Goal: Navigation & Orientation: Find specific page/section

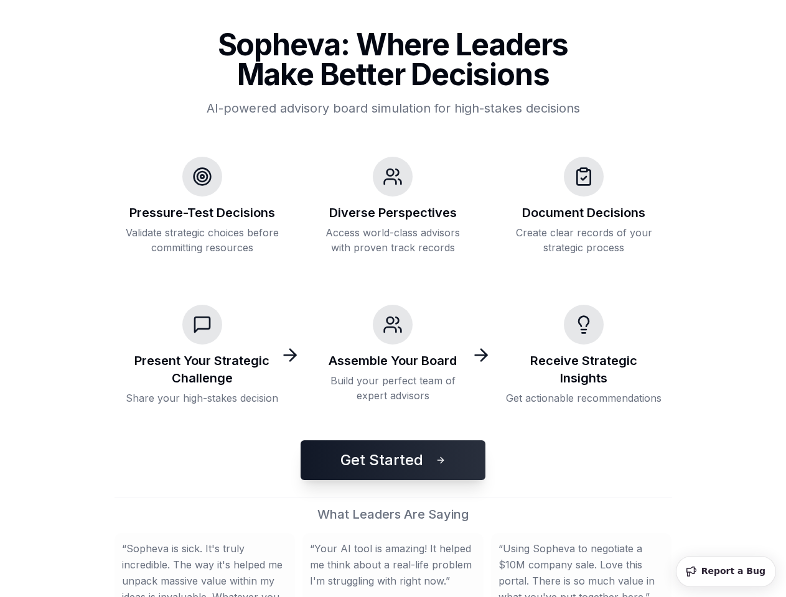
click at [393, 299] on div "Assemble Your Board Build your perfect team of expert advisors" at bounding box center [393, 355] width 176 height 121
click at [393, 460] on button "Get Started" at bounding box center [392, 460] width 185 height 40
click at [393, 565] on blockquote "“ Your AI tool is amazing! It helped me think about a real-life problem I'm str…" at bounding box center [393, 565] width 166 height 49
